Goal: Book appointment/travel/reservation

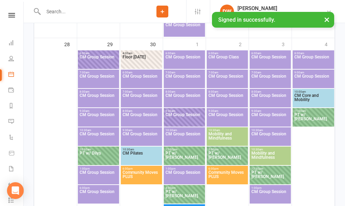
scroll to position [902, 0]
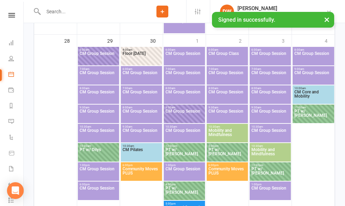
click at [187, 111] on span "CM Group Session" at bounding box center [184, 115] width 38 height 13
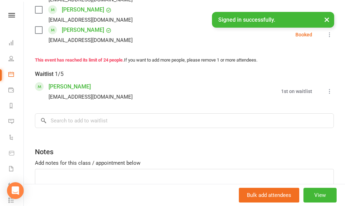
scroll to position [594, 0]
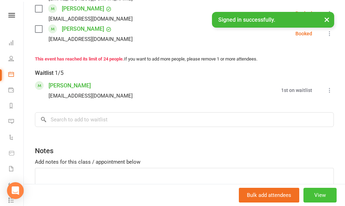
click at [321, 195] on button "View" at bounding box center [319, 195] width 33 height 15
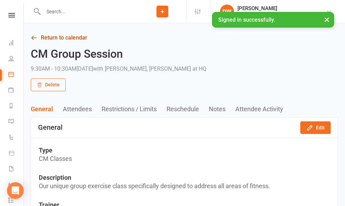
click at [32, 36] on icon at bounding box center [34, 38] width 6 height 6
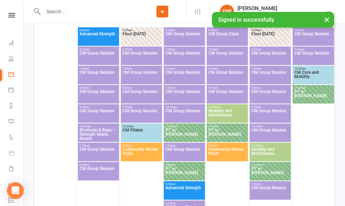
scroll to position [717, 0]
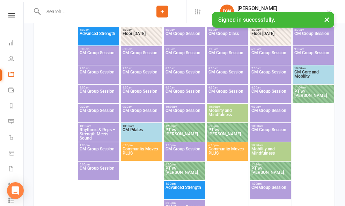
click at [263, 115] on span "CM Group Session" at bounding box center [270, 114] width 38 height 13
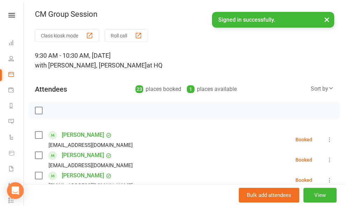
scroll to position [0, 0]
click at [327, 20] on button "×" at bounding box center [327, 19] width 13 height 15
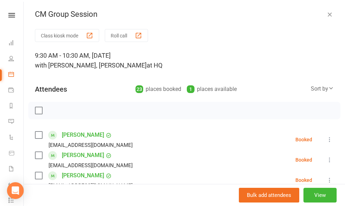
click at [330, 14] on icon "button" at bounding box center [329, 14] width 7 height 7
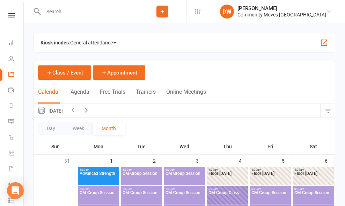
click at [90, 111] on icon "button" at bounding box center [86, 110] width 8 height 8
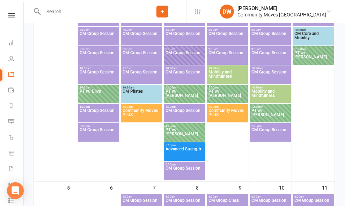
scroll to position [178, 0]
click at [186, 56] on span "CM Group Session" at bounding box center [184, 57] width 38 height 13
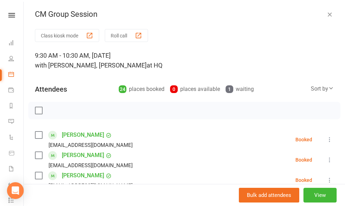
scroll to position [0, 0]
click at [330, 15] on icon "button" at bounding box center [329, 14] width 7 height 7
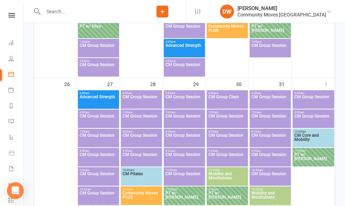
scroll to position [879, 0]
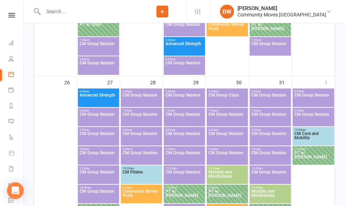
click at [184, 154] on span "CM Group Session" at bounding box center [184, 157] width 38 height 13
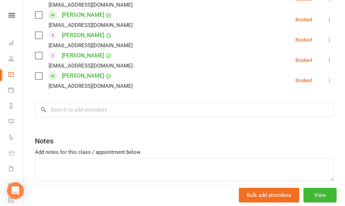
scroll to position [449, 0]
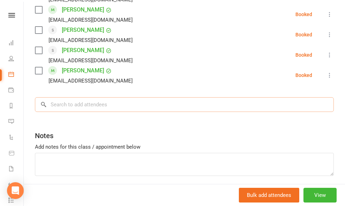
click at [115, 104] on input "search" at bounding box center [184, 104] width 299 height 15
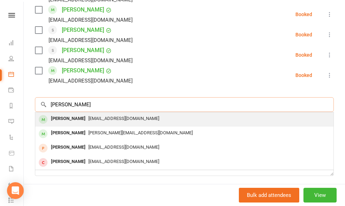
type input "[PERSON_NAME]"
click at [114, 118] on span "[EMAIL_ADDRESS][DOMAIN_NAME]" at bounding box center [123, 118] width 71 height 5
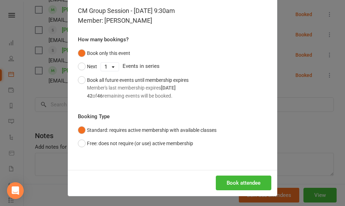
scroll to position [31, 0]
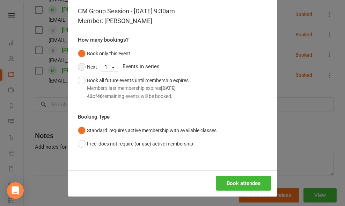
click at [83, 69] on button "Next" at bounding box center [87, 66] width 19 height 13
select select "11"
click at [238, 181] on button "Book attendee" at bounding box center [244, 183] width 56 height 15
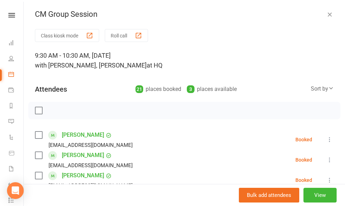
scroll to position [0, 0]
click at [330, 13] on icon "button" at bounding box center [329, 14] width 7 height 7
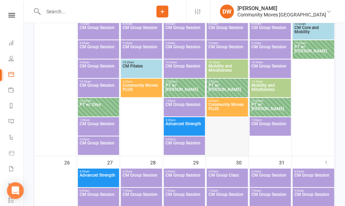
scroll to position [798, 0]
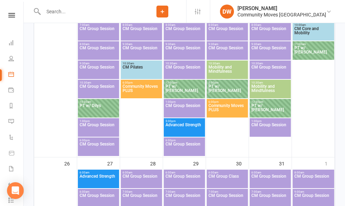
click at [182, 52] on span "CM Group Session" at bounding box center [184, 52] width 38 height 13
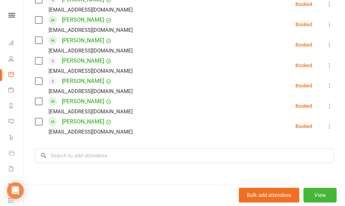
scroll to position [411, 0]
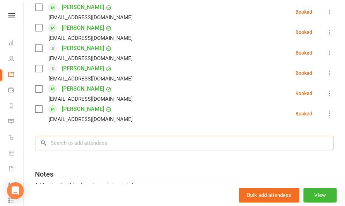
click at [124, 144] on input "search" at bounding box center [184, 142] width 299 height 15
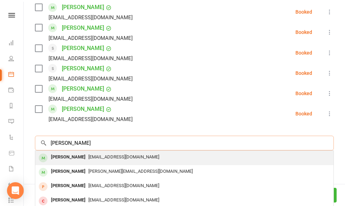
type input "[PERSON_NAME]"
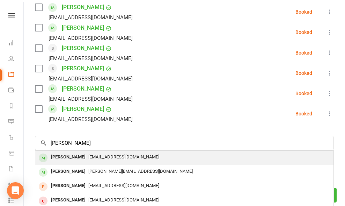
click at [113, 155] on span "[EMAIL_ADDRESS][DOMAIN_NAME]" at bounding box center [123, 156] width 71 height 5
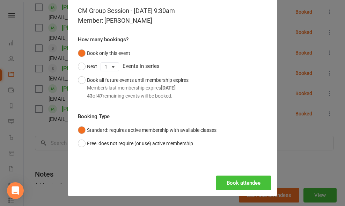
scroll to position [31, 0]
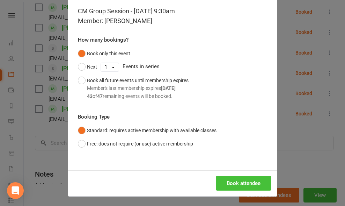
click at [233, 187] on button "Book attendee" at bounding box center [244, 183] width 56 height 15
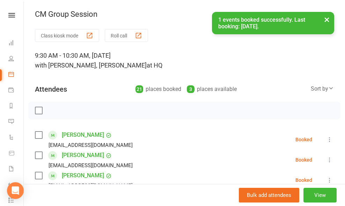
scroll to position [0, 0]
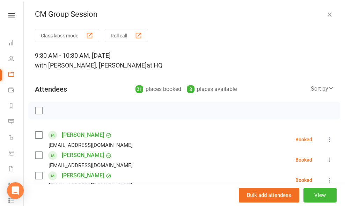
click at [330, 15] on icon "button" at bounding box center [329, 14] width 7 height 7
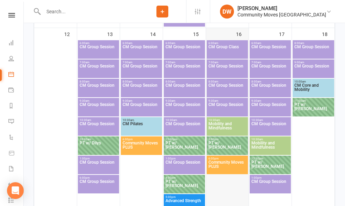
scroll to position [510, 0]
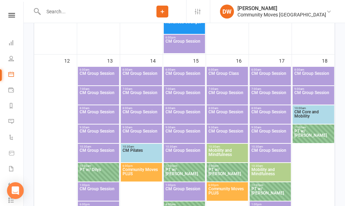
click at [178, 132] on span "CM Group Session" at bounding box center [184, 135] width 38 height 13
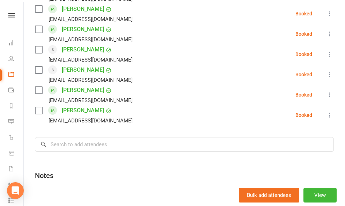
scroll to position [453, 0]
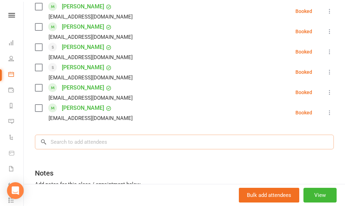
click at [148, 141] on input "search" at bounding box center [184, 141] width 299 height 15
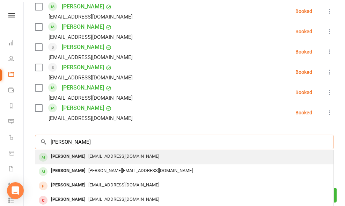
type input "[PERSON_NAME]"
click at [132, 155] on span "[EMAIL_ADDRESS][DOMAIN_NAME]" at bounding box center [123, 155] width 71 height 5
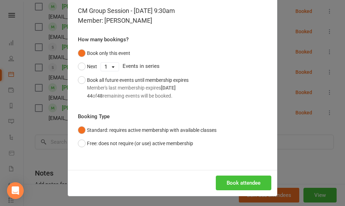
scroll to position [31, 0]
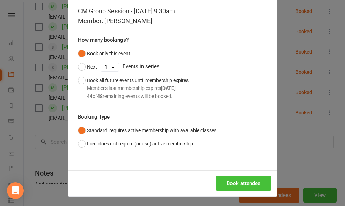
click at [233, 181] on button "Book attendee" at bounding box center [244, 183] width 56 height 15
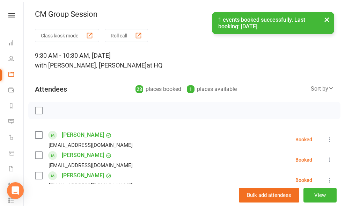
scroll to position [0, 0]
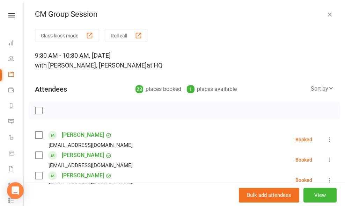
click at [330, 15] on icon "button" at bounding box center [329, 14] width 7 height 7
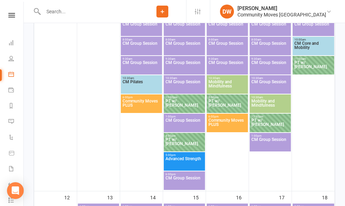
scroll to position [359, 0]
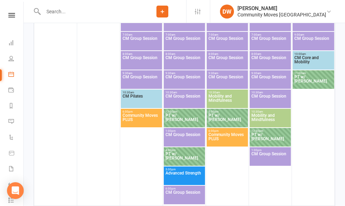
click at [174, 77] on span "CM Group Session" at bounding box center [184, 81] width 38 height 13
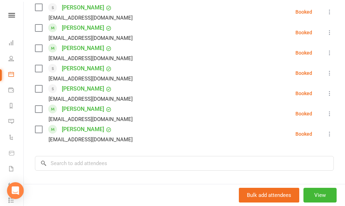
scroll to position [477, 0]
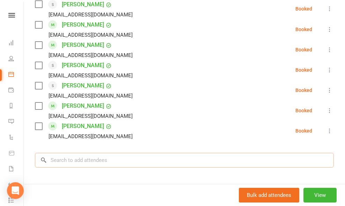
click at [88, 153] on input "search" at bounding box center [184, 160] width 299 height 15
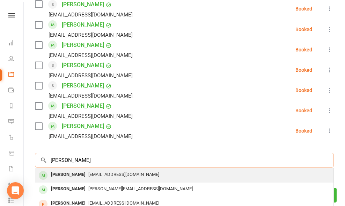
type input "[PERSON_NAME]"
click at [87, 169] on div "[PERSON_NAME]" at bounding box center [68, 174] width 40 height 10
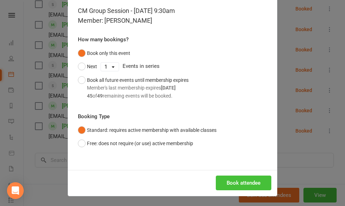
scroll to position [31, 0]
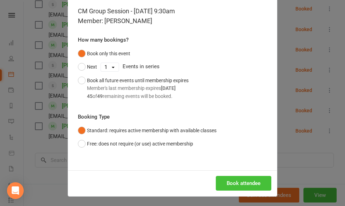
click at [237, 183] on button "Book attendee" at bounding box center [244, 183] width 56 height 15
